Goal: Navigation & Orientation: Find specific page/section

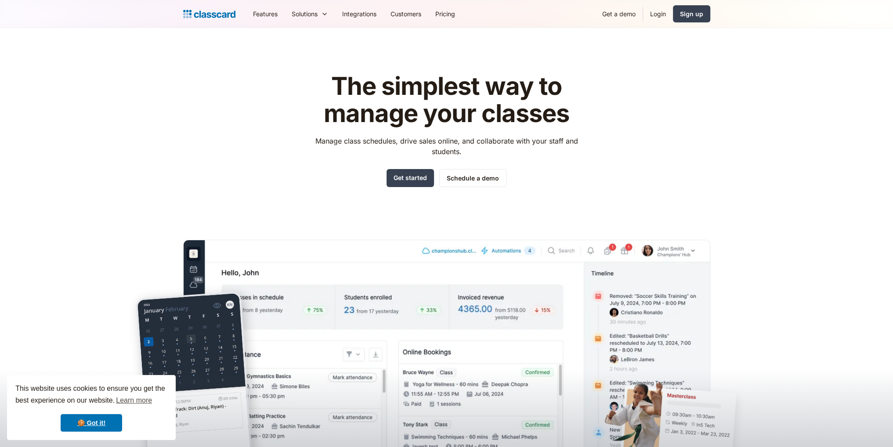
click at [655, 11] on link "Login" at bounding box center [658, 14] width 30 height 20
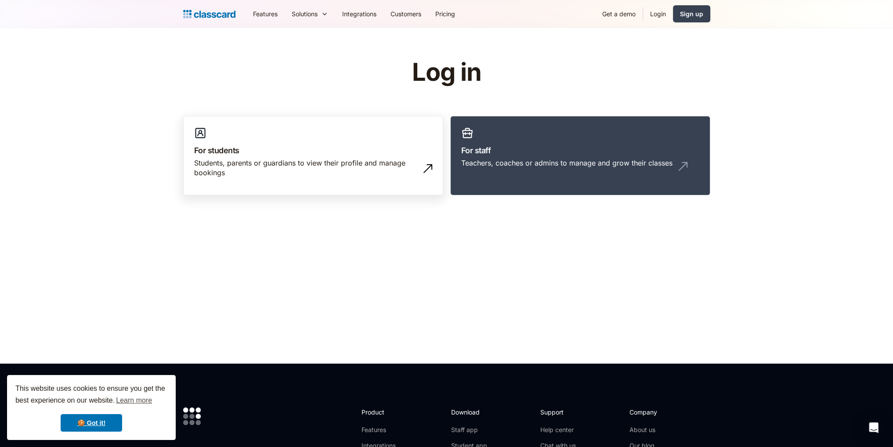
click at [289, 167] on div "Students, parents or guardians to view their profile and manage bookings" at bounding box center [304, 168] width 221 height 20
click at [691, 10] on div "Sign up" at bounding box center [691, 13] width 23 height 9
